Goal: Information Seeking & Learning: Learn about a topic

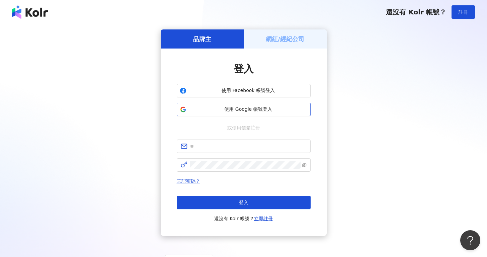
click at [248, 108] on span "使用 Google 帳號登入" at bounding box center [248, 109] width 118 height 7
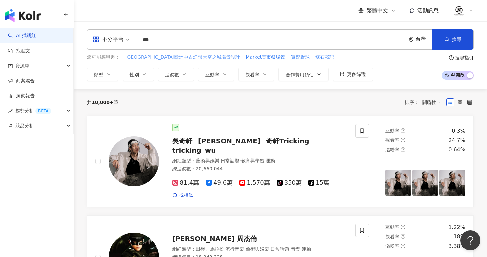
type input "**"
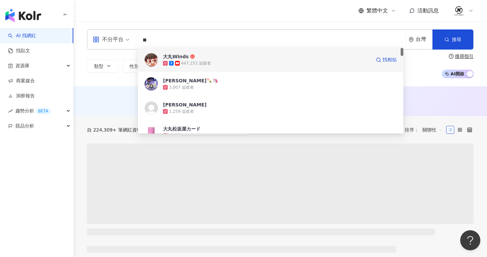
click at [184, 56] on div "大丸Winds" at bounding box center [176, 56] width 26 height 7
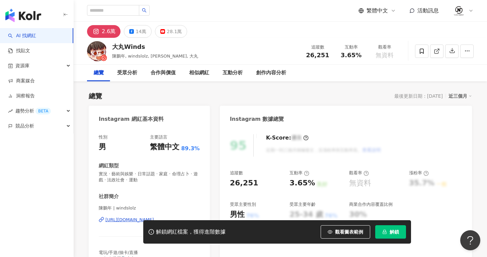
drag, startPoint x: 168, startPoint y: 33, endPoint x: 232, endPoint y: 55, distance: 67.4
click at [168, 33] on div "28.1萬" at bounding box center [174, 31] width 15 height 9
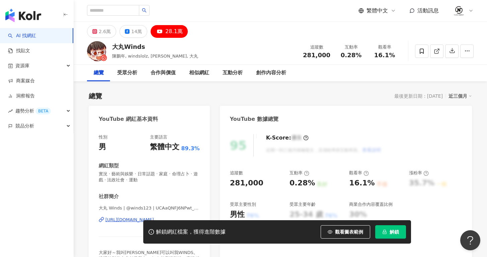
scroll to position [10, 0]
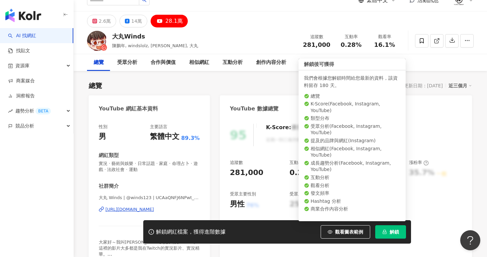
click at [391, 228] on button "解鎖" at bounding box center [390, 231] width 31 height 13
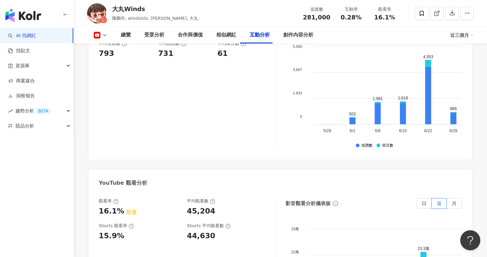
scroll to position [1146, 0]
